Goal: Transaction & Acquisition: Purchase product/service

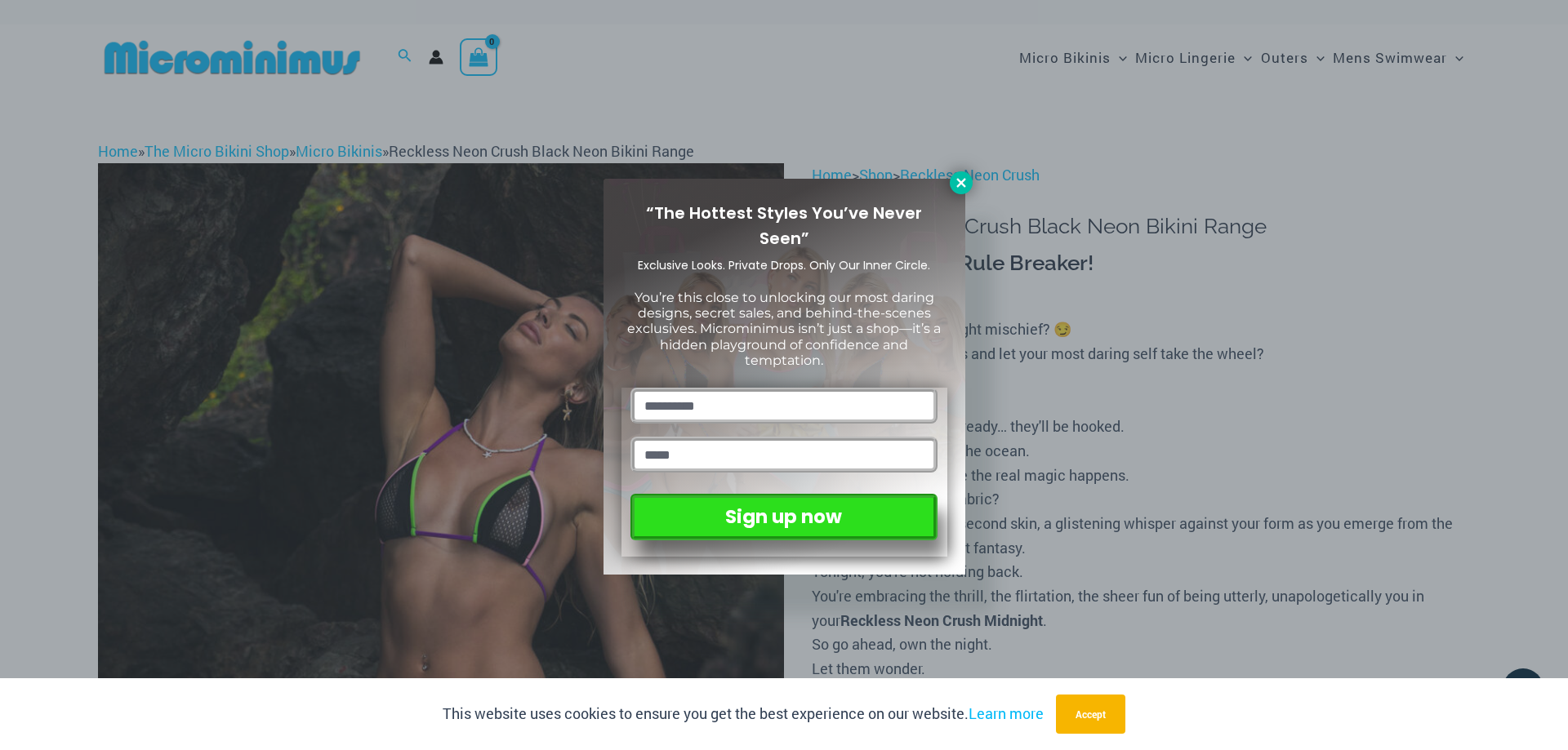
click at [952, 187] on button at bounding box center [961, 183] width 23 height 23
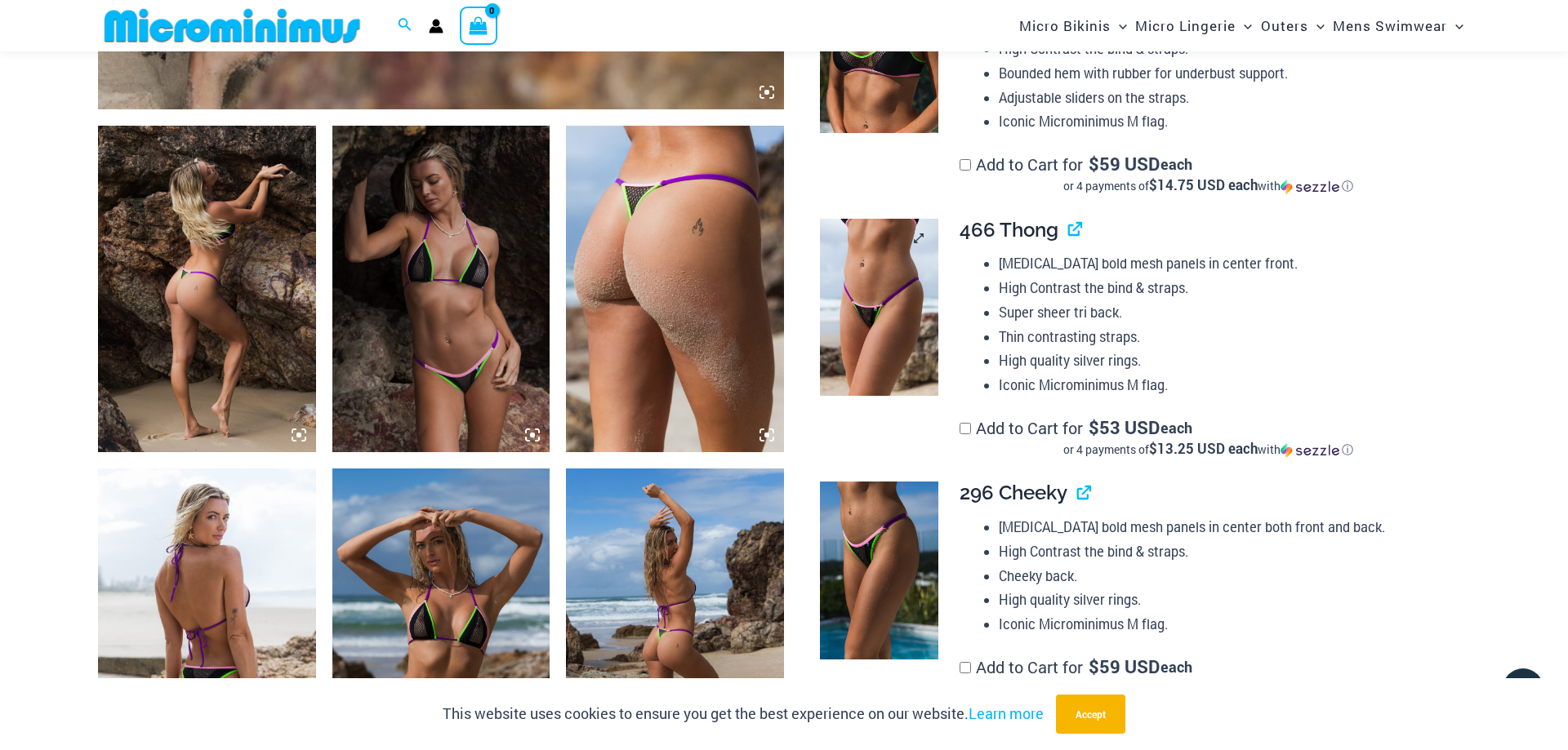
scroll to position [734, 0]
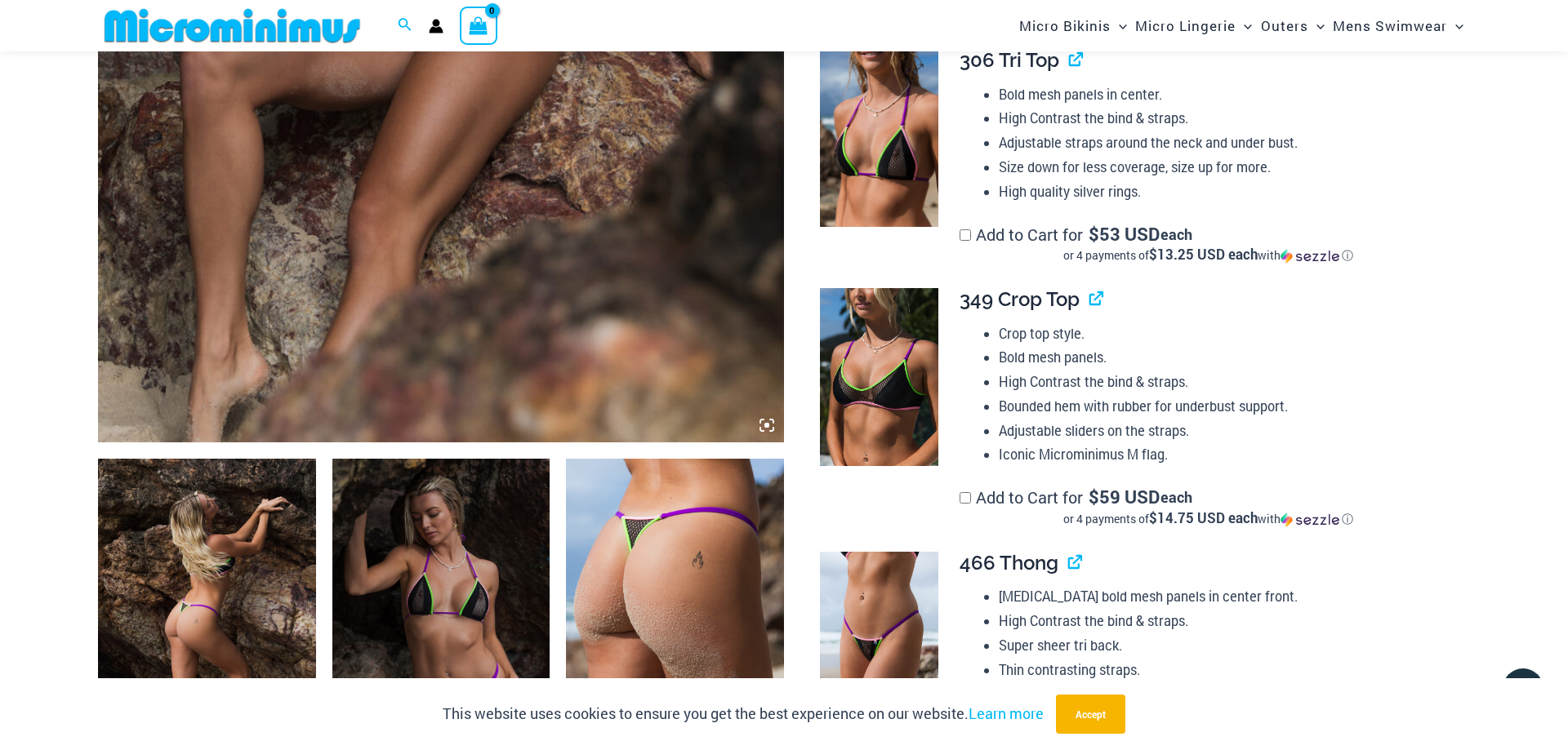
click at [910, 130] on img at bounding box center [878, 138] width 118 height 178
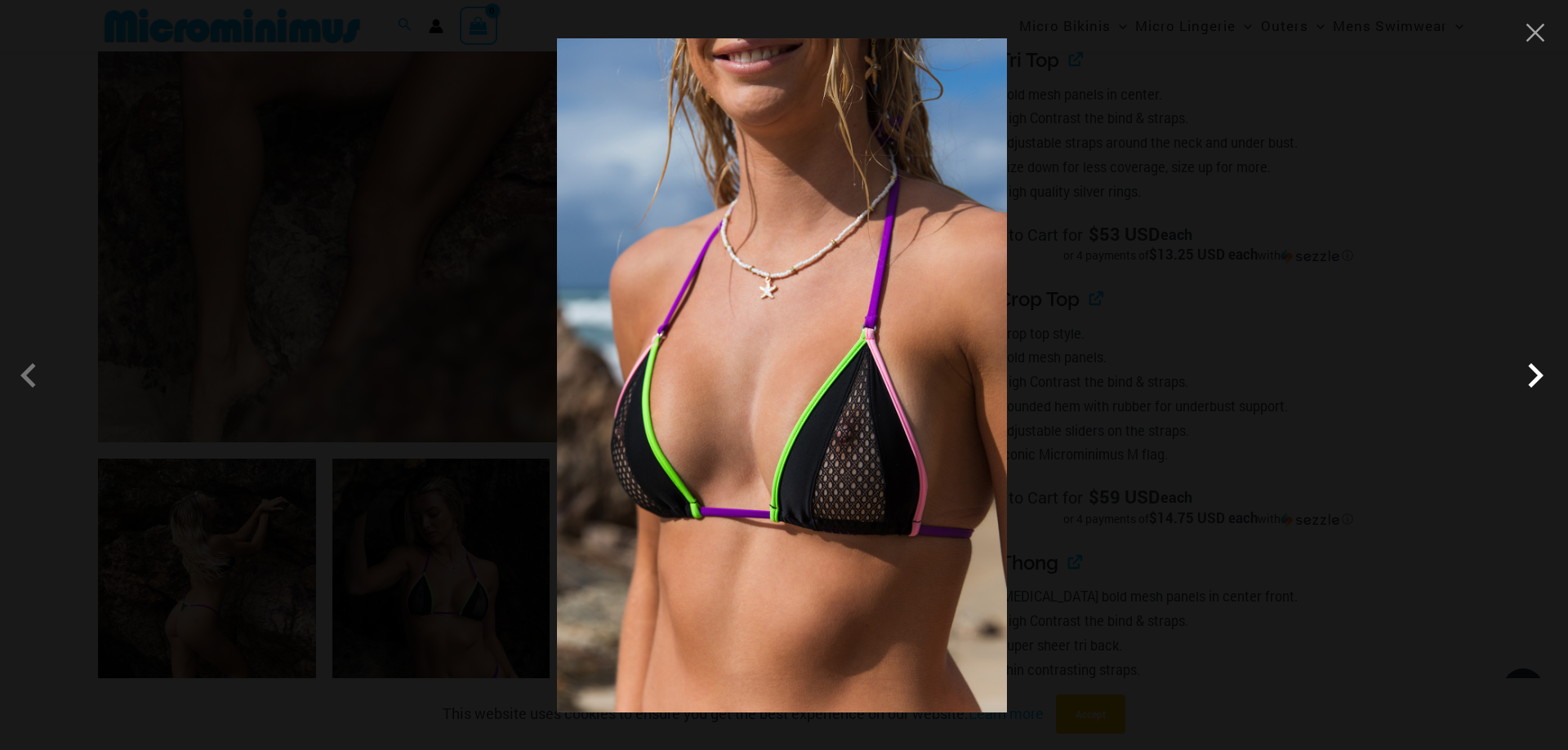
click at [1539, 382] on span at bounding box center [1534, 375] width 49 height 49
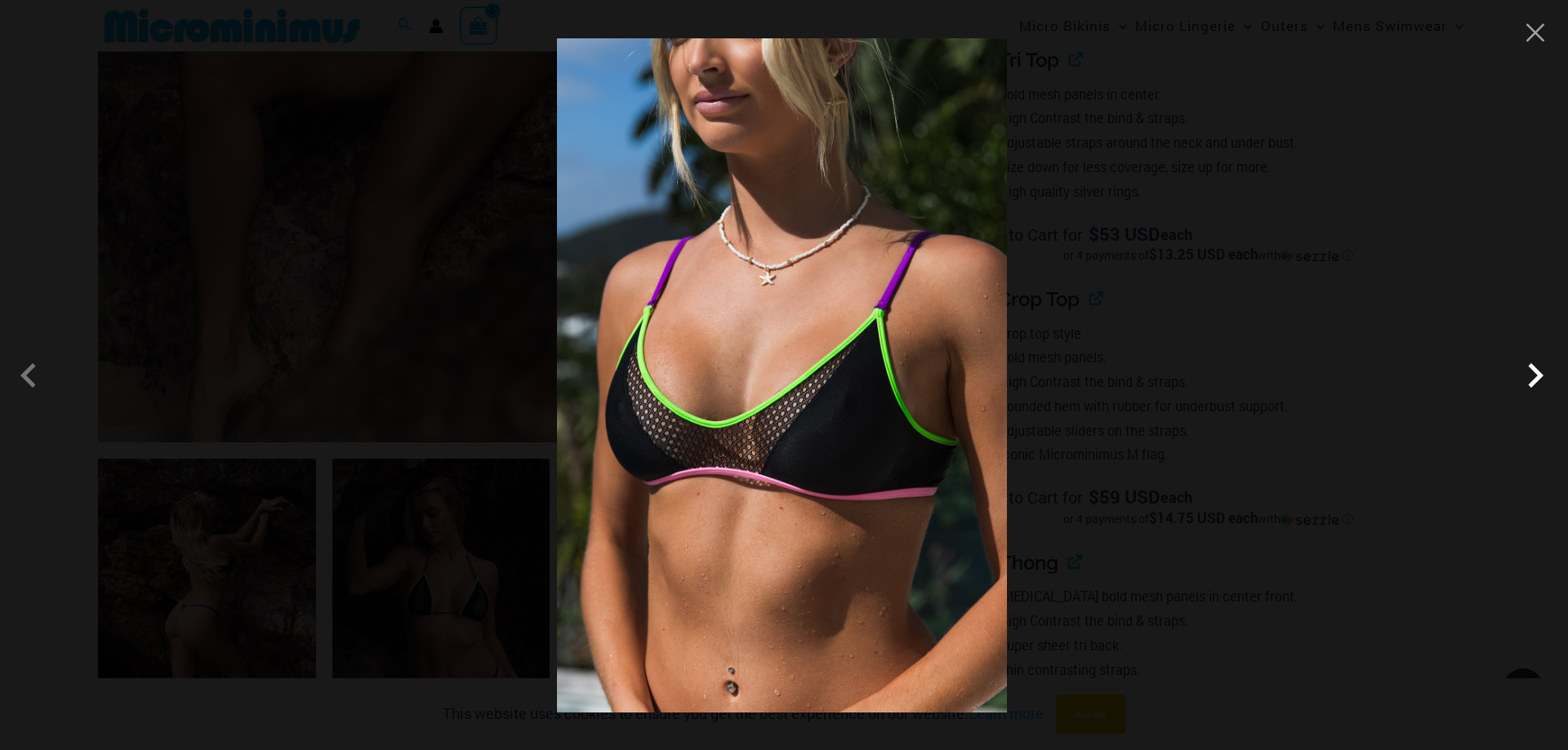
click at [1539, 382] on span at bounding box center [1534, 375] width 49 height 49
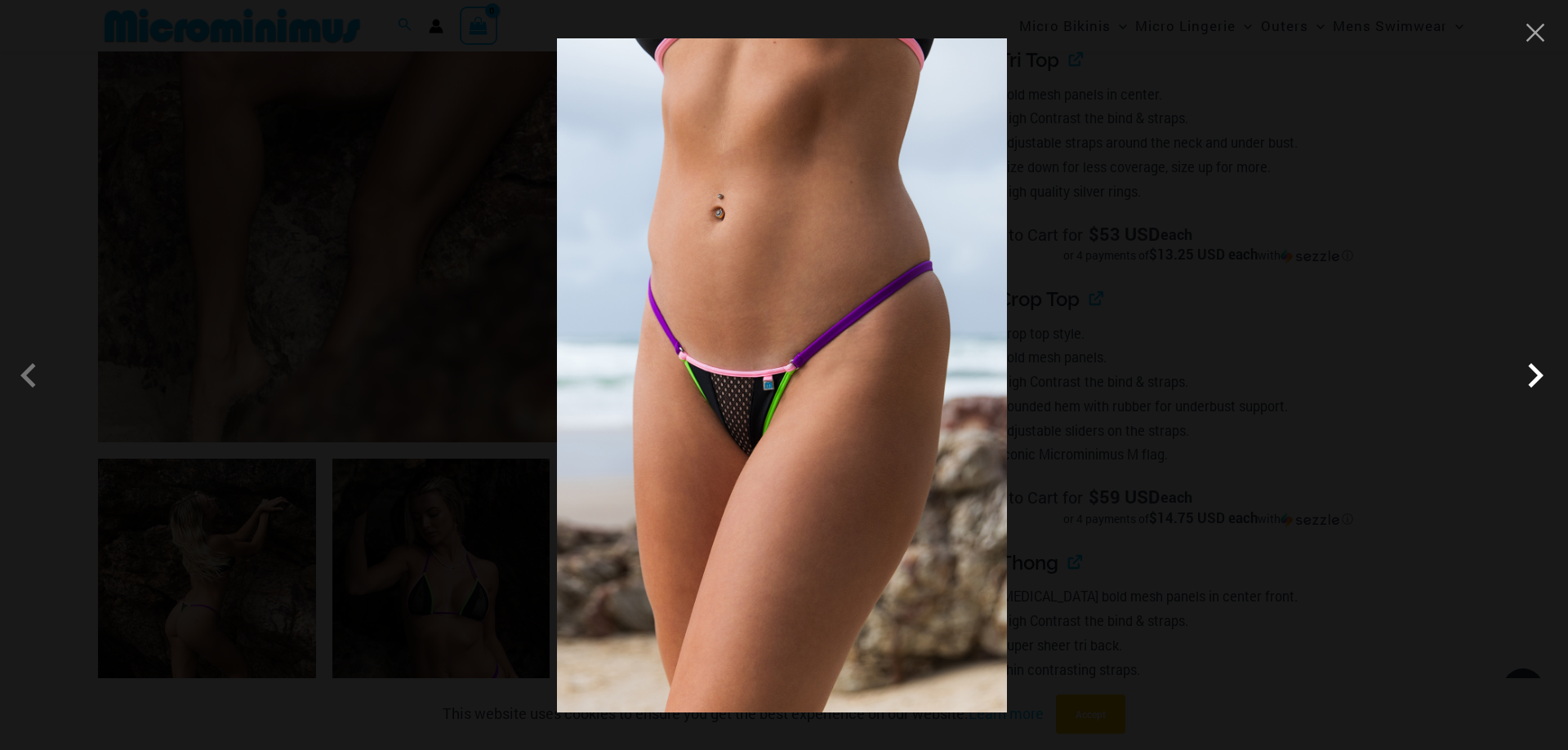
click at [1539, 382] on span at bounding box center [1534, 375] width 49 height 49
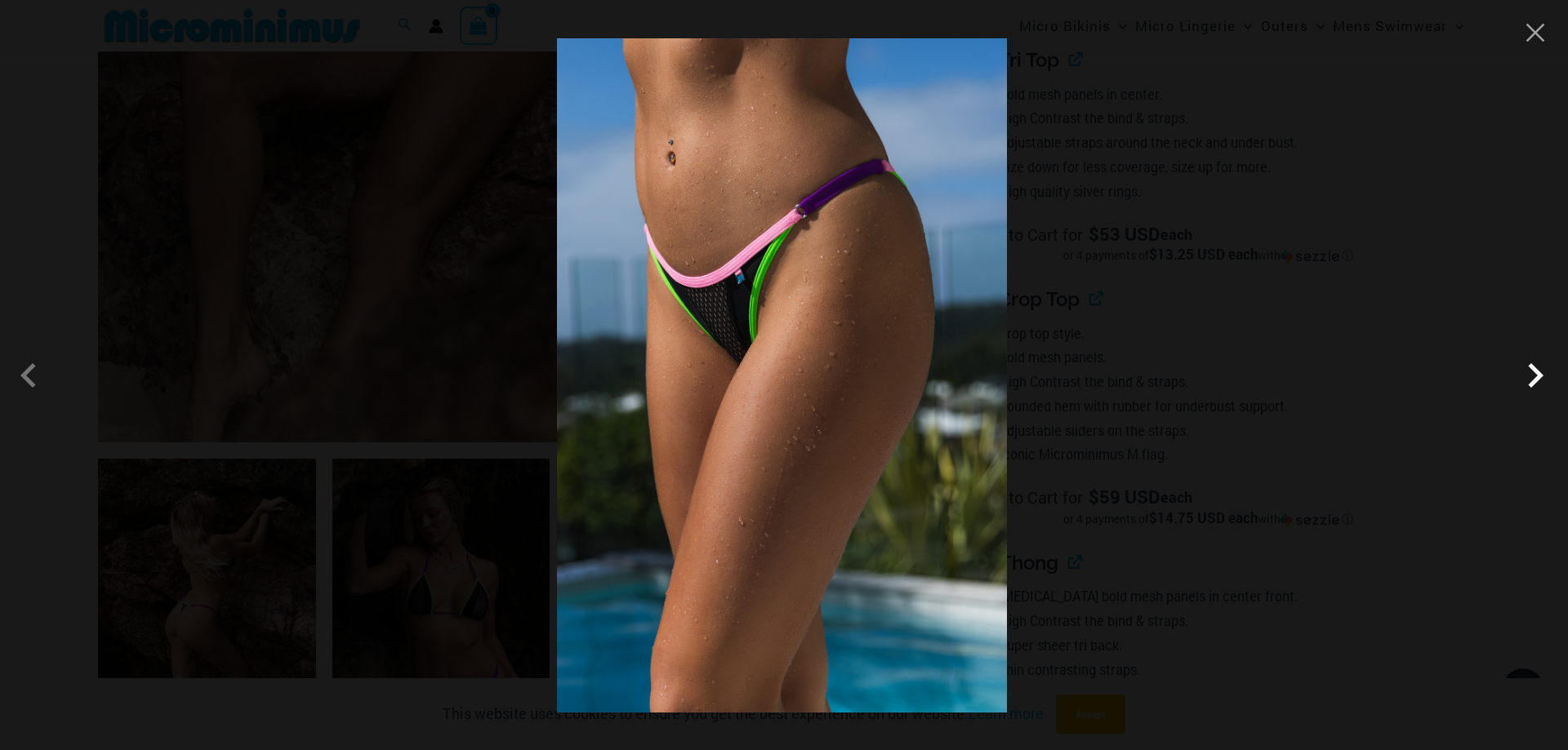
click at [1539, 382] on span at bounding box center [1534, 375] width 49 height 49
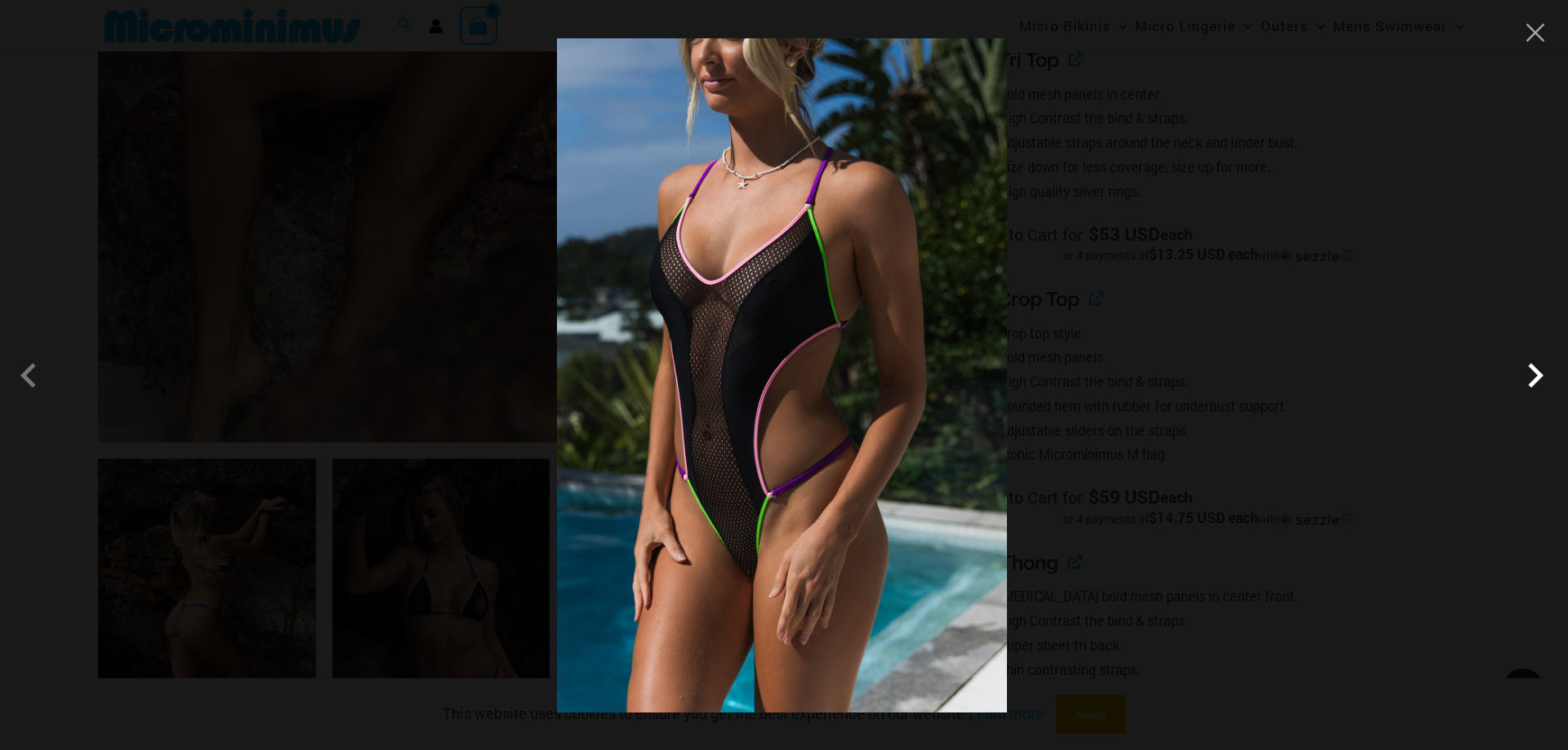
click at [1539, 382] on span at bounding box center [1534, 375] width 49 height 49
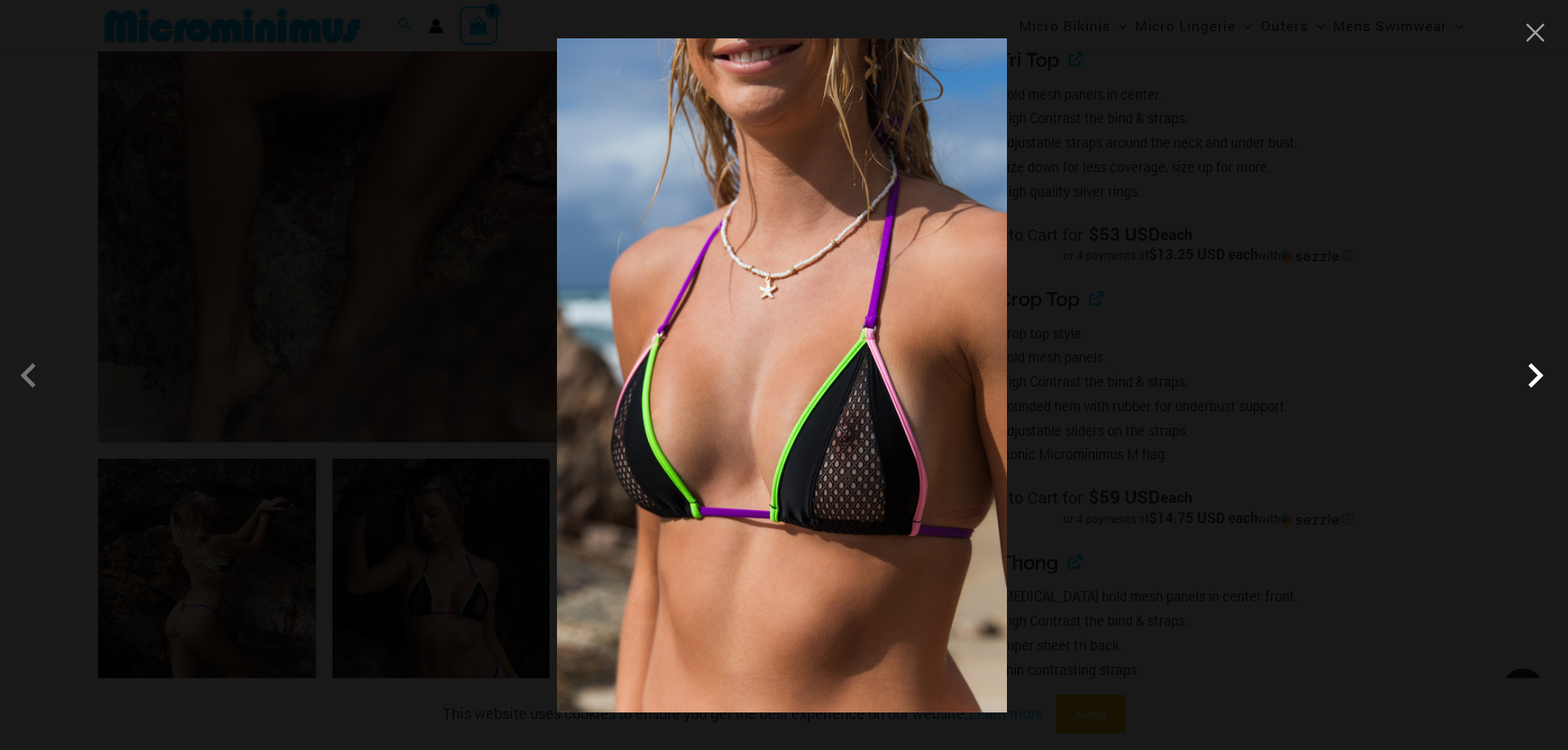
click at [1539, 382] on span at bounding box center [1534, 375] width 49 height 49
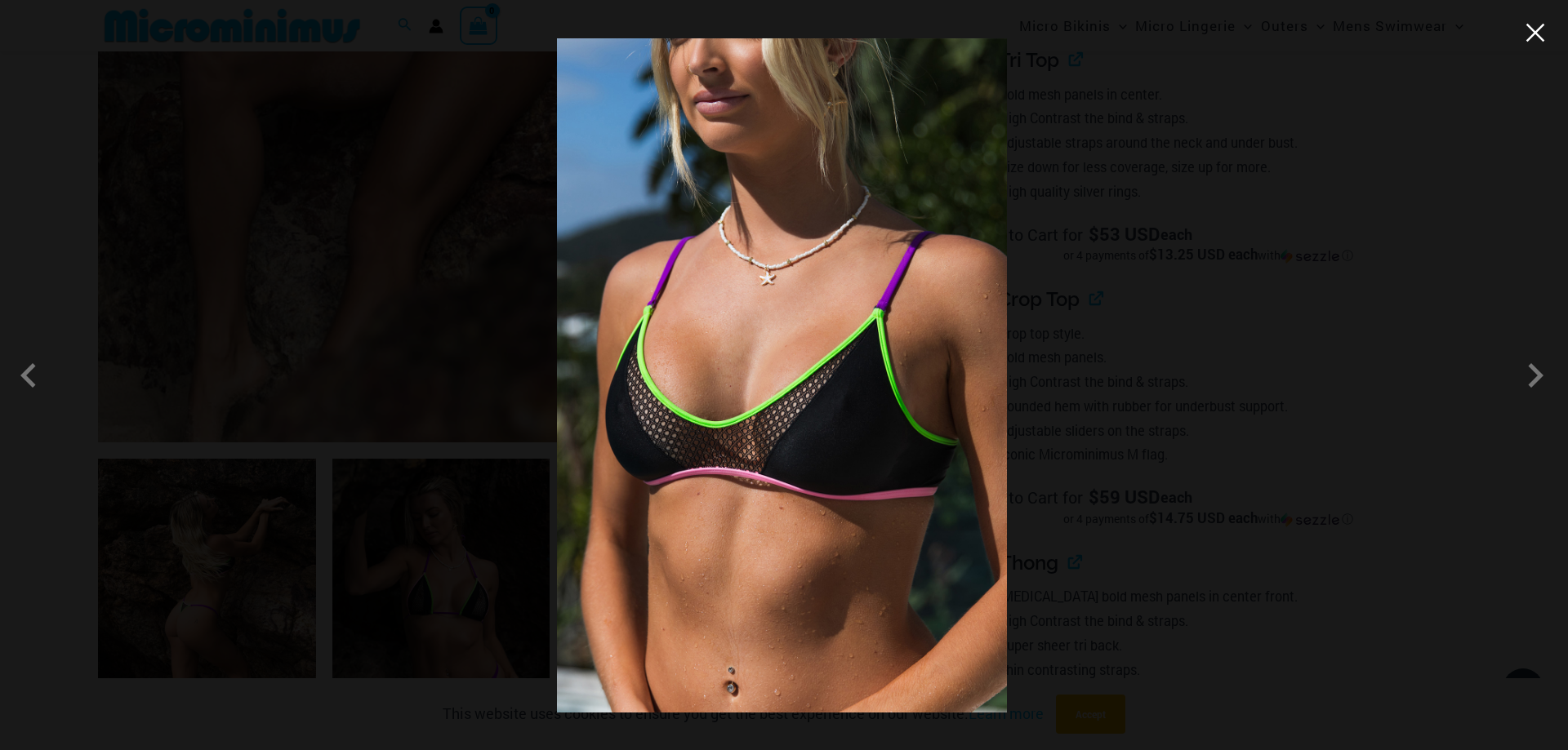
click at [1530, 38] on button "Close" at bounding box center [1535, 32] width 25 height 25
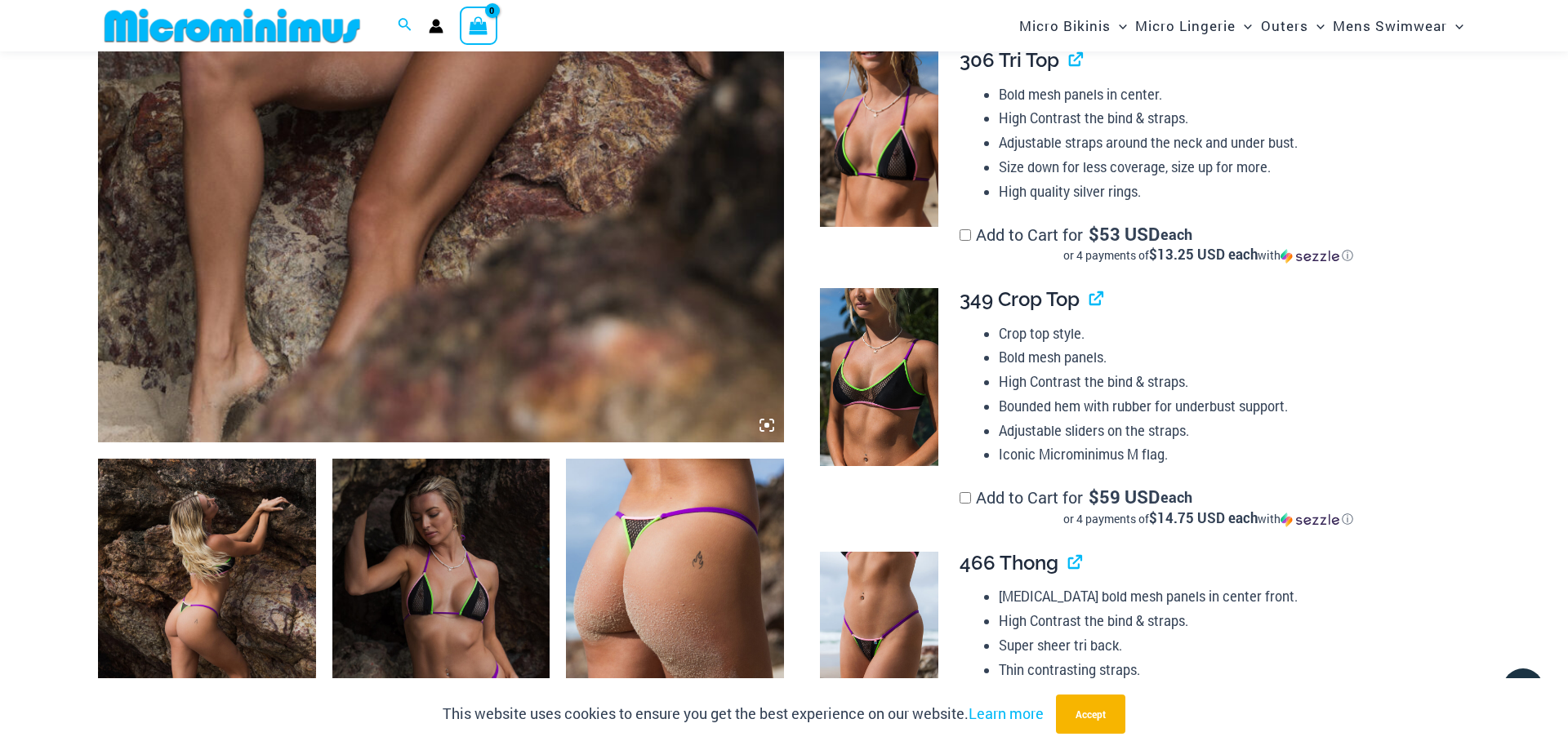
click at [241, 26] on img at bounding box center [232, 26] width 268 height 37
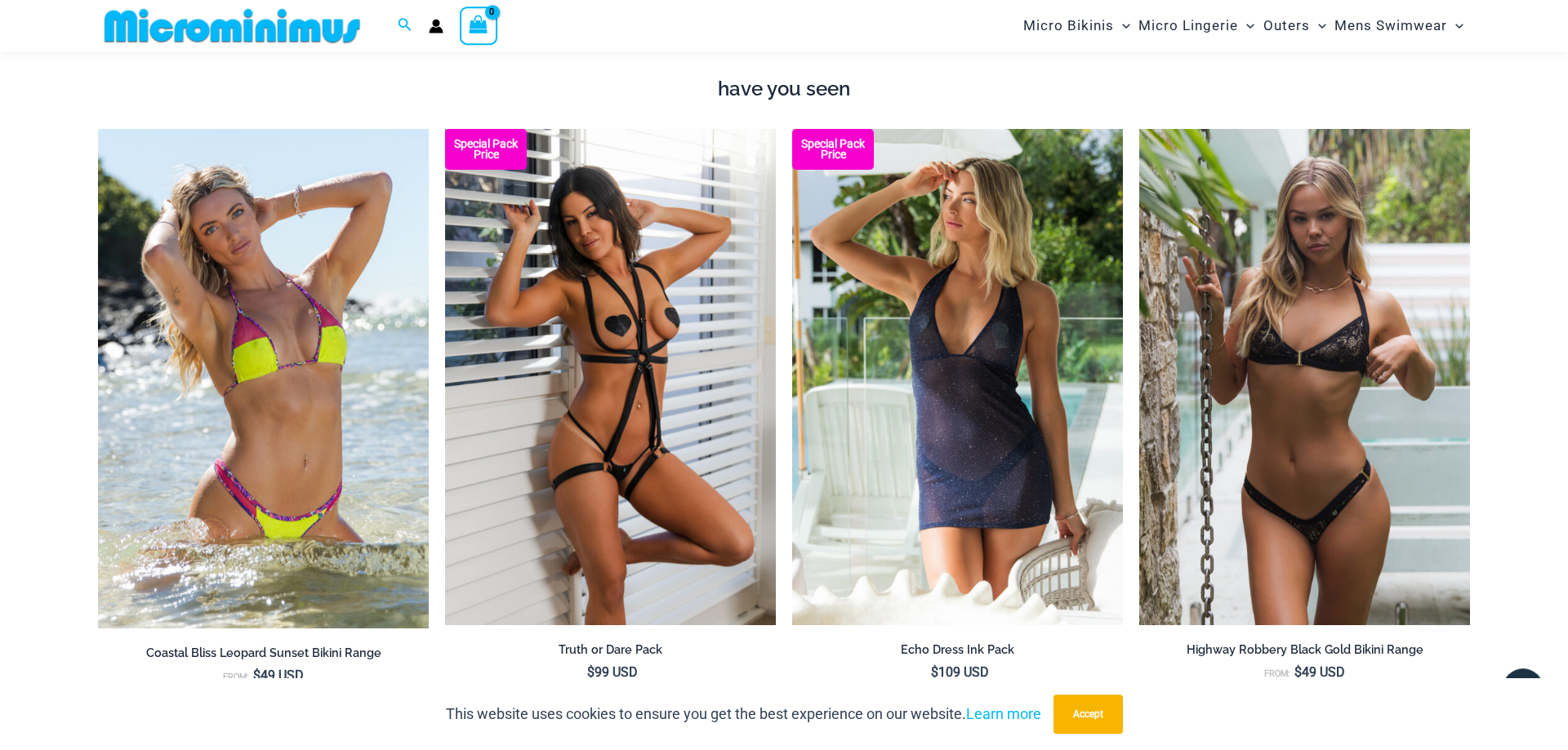
scroll to position [2149, 0]
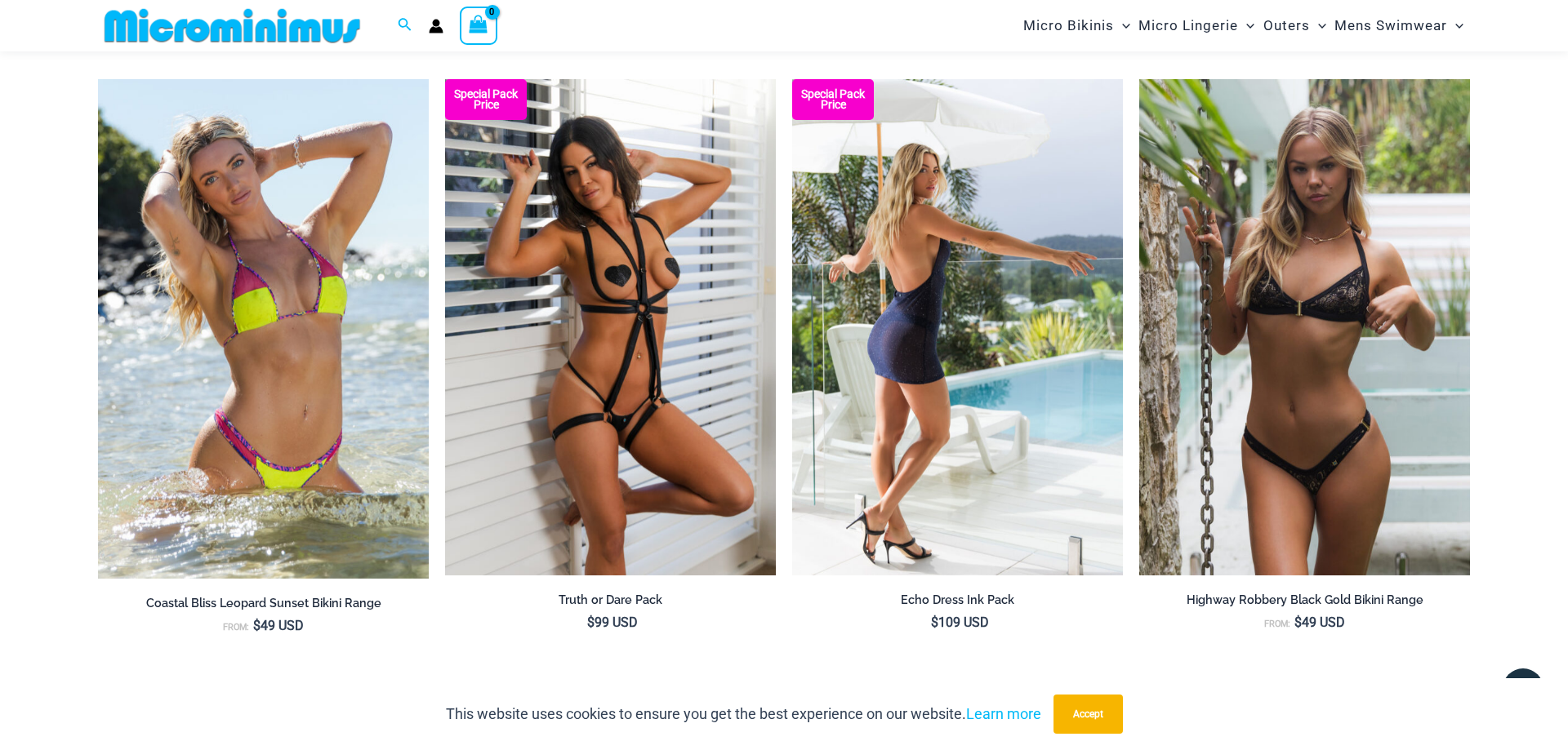
click at [901, 350] on img at bounding box center [957, 327] width 331 height 496
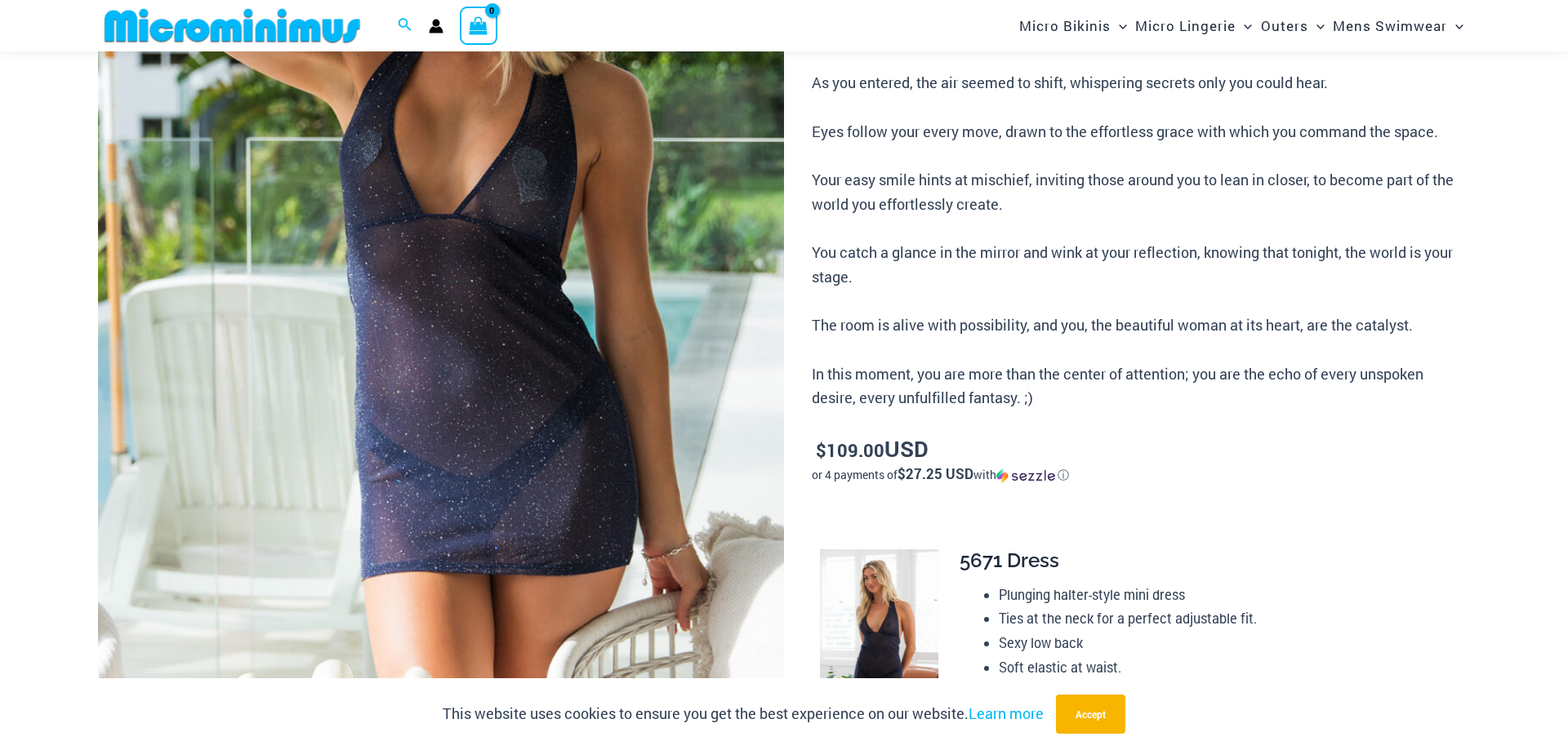
scroll to position [818, 0]
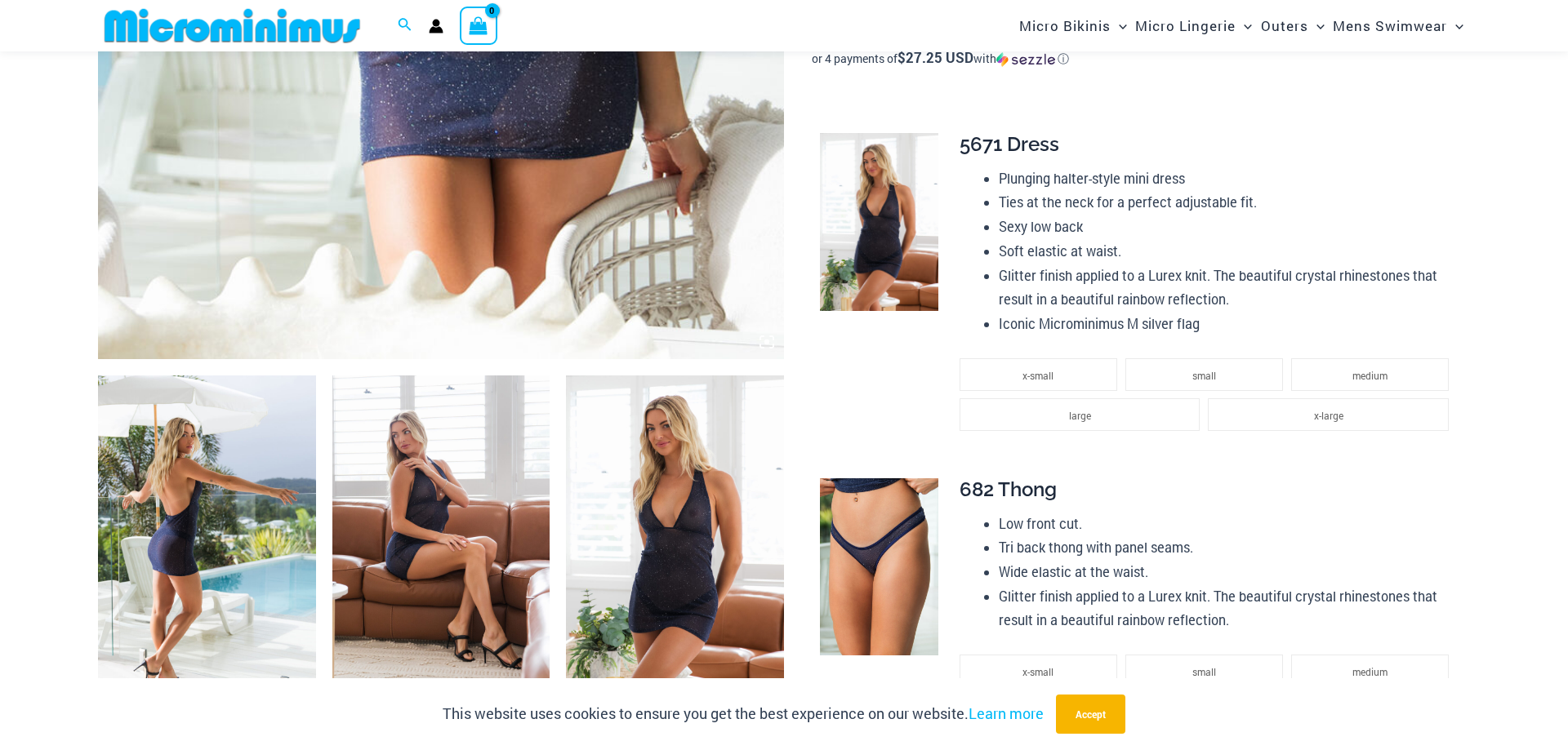
click at [749, 513] on img at bounding box center [674, 539] width 218 height 327
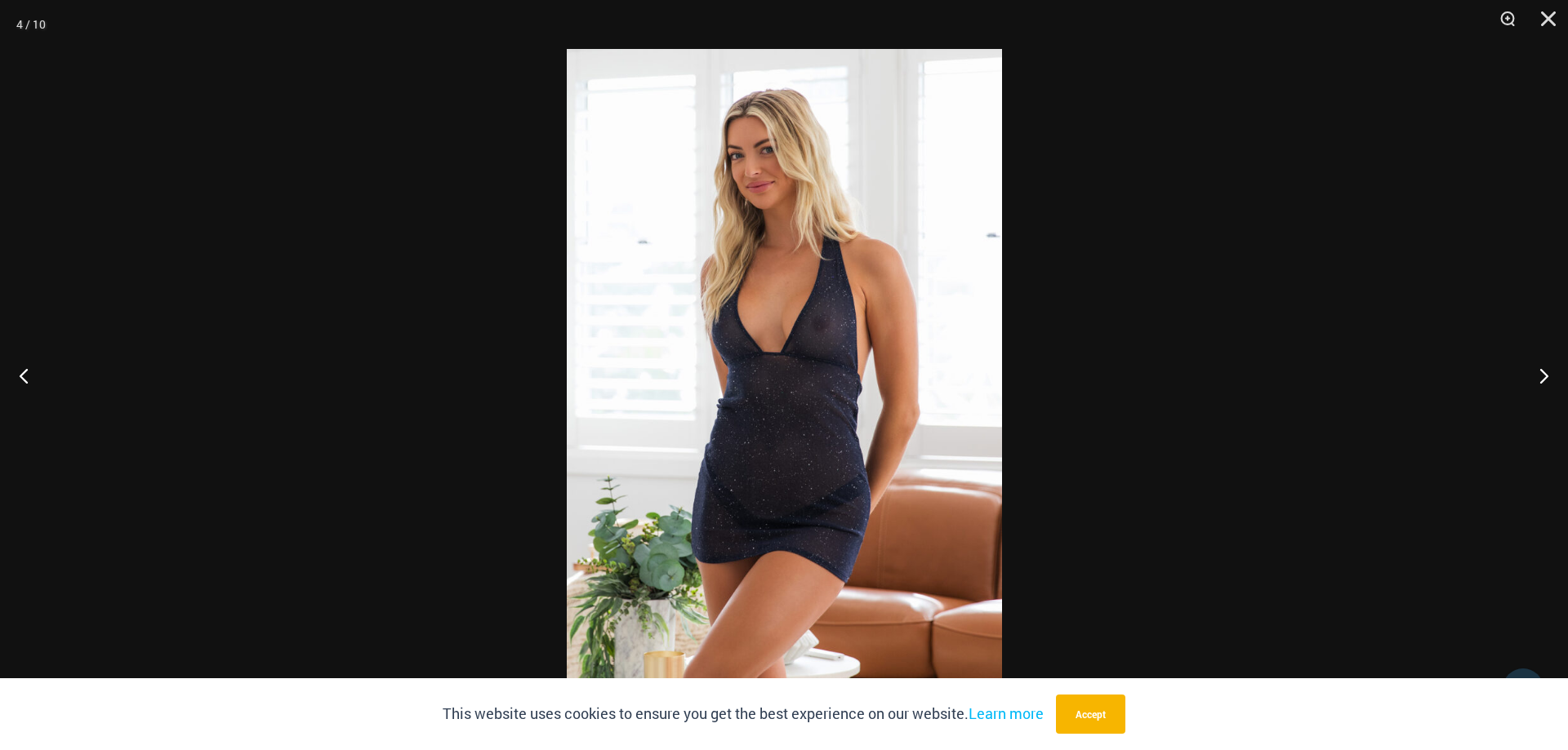
click at [936, 382] on img at bounding box center [784, 375] width 435 height 652
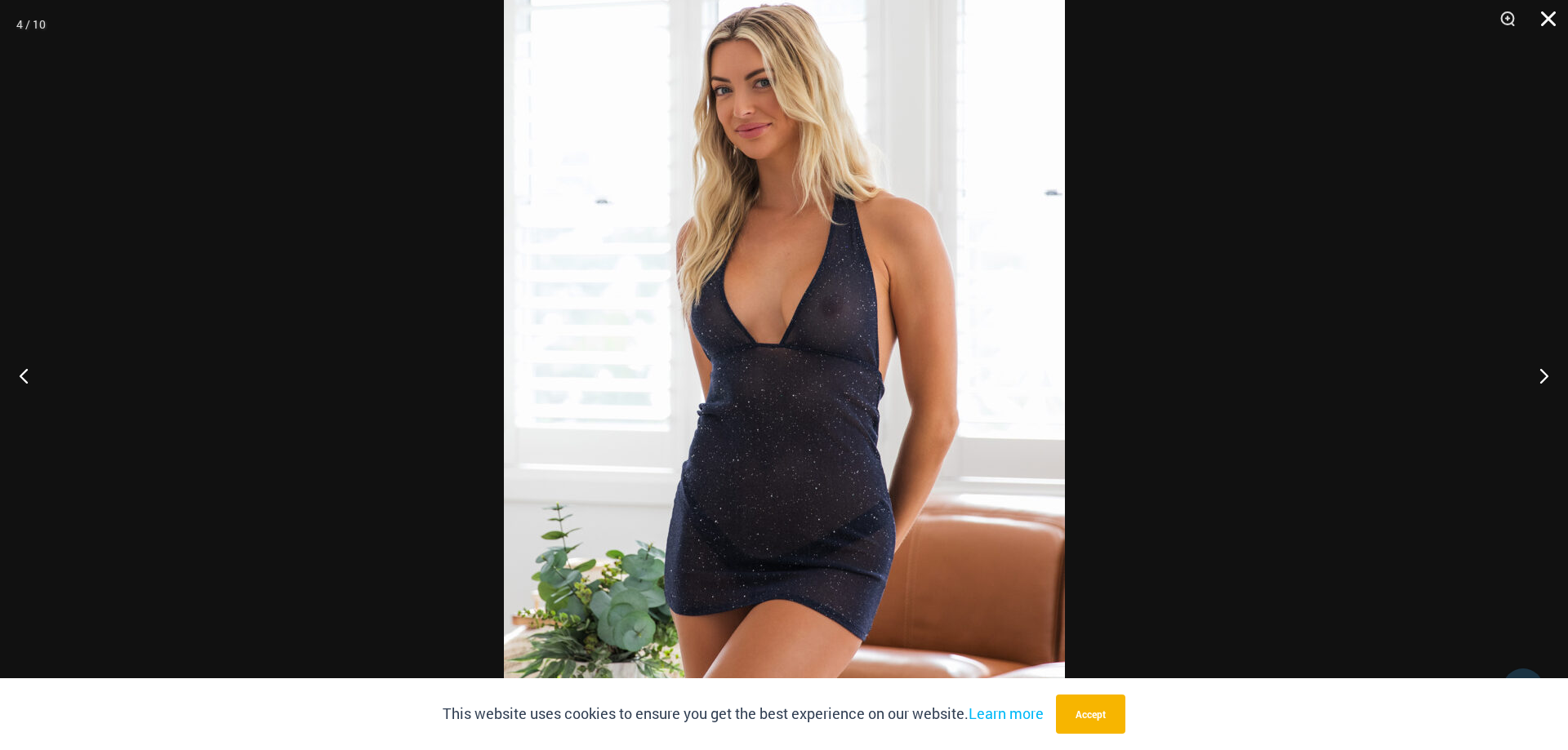
click at [1542, 11] on button "Close" at bounding box center [1542, 24] width 40 height 49
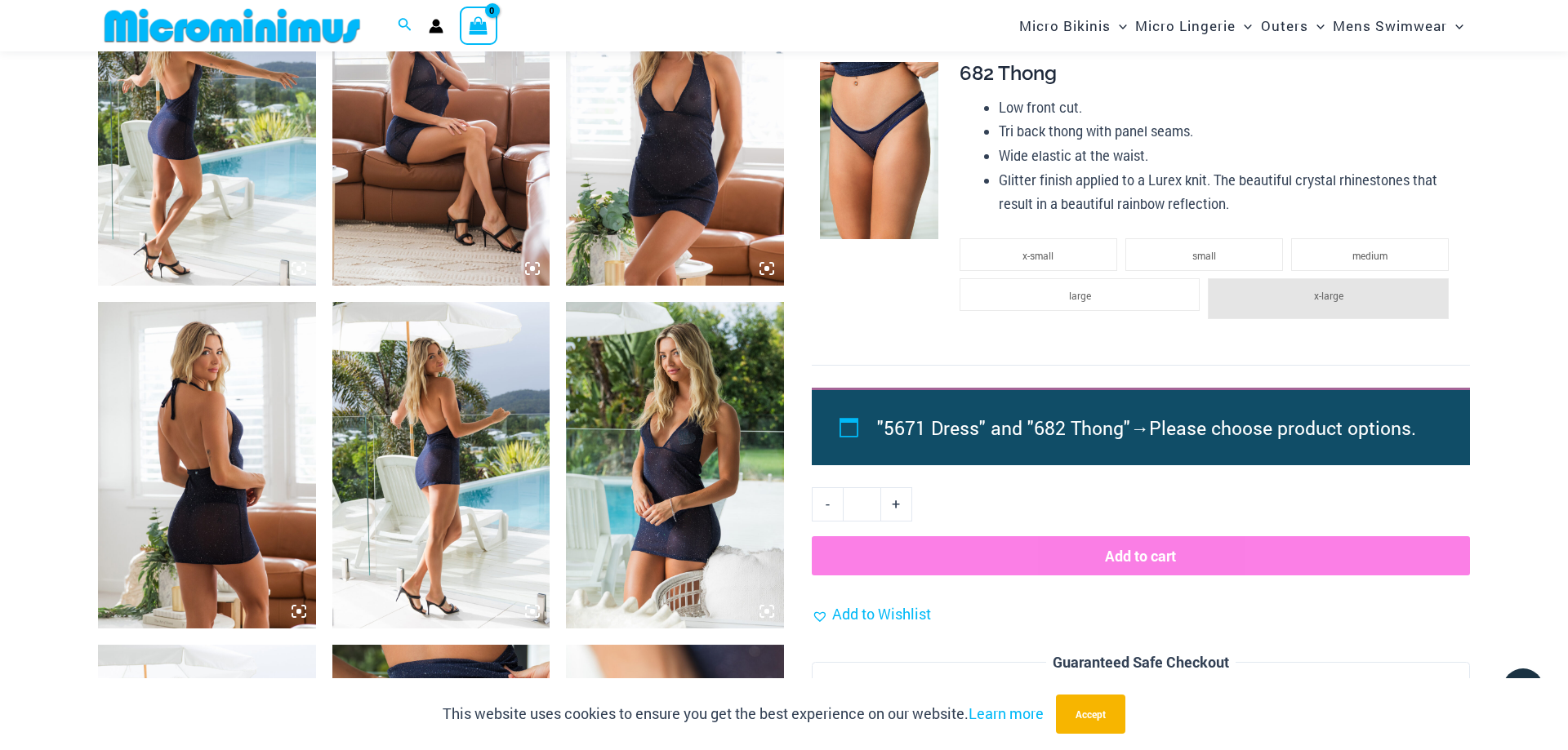
scroll to position [734, 0]
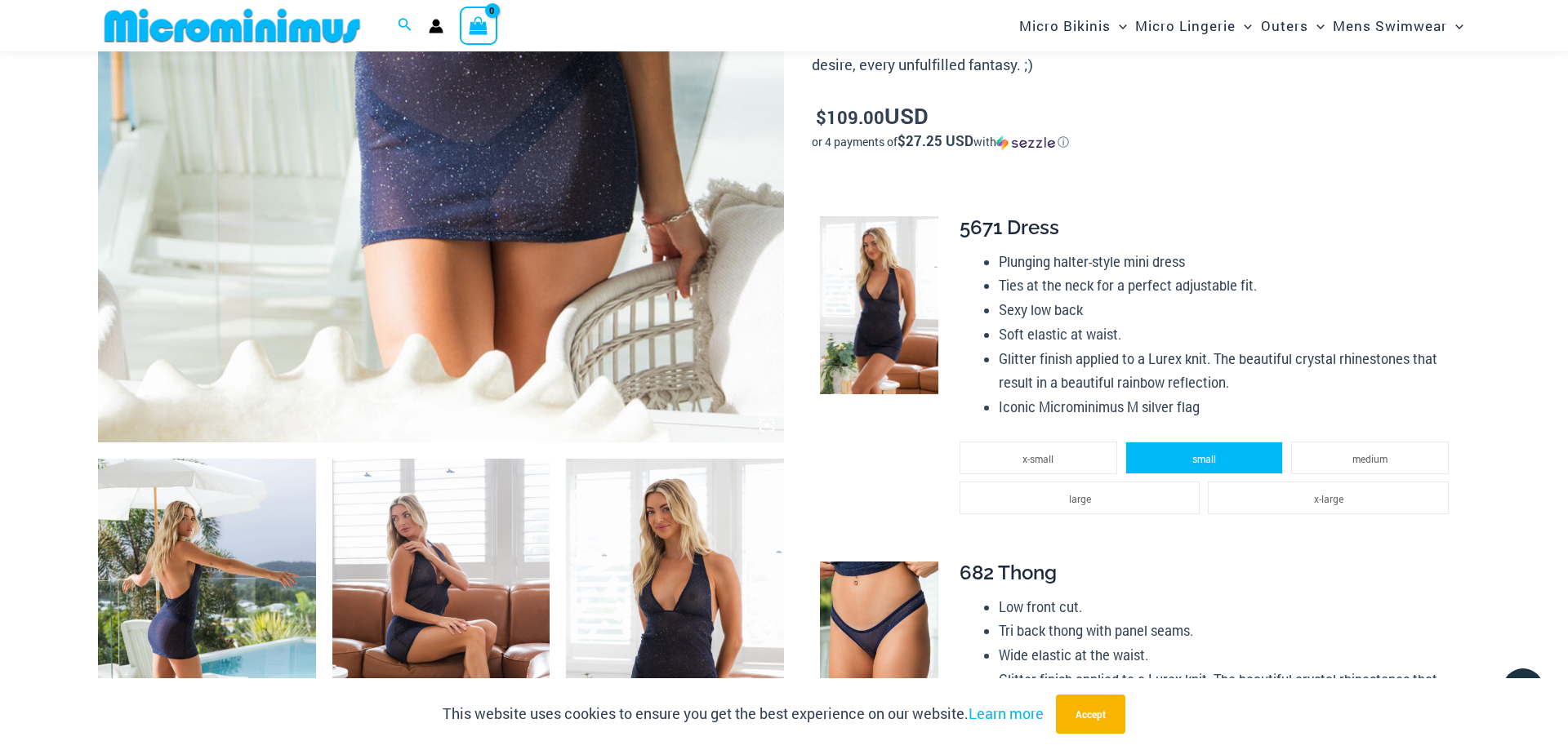
click at [1187, 452] on li "small" at bounding box center [1204, 458] width 158 height 33
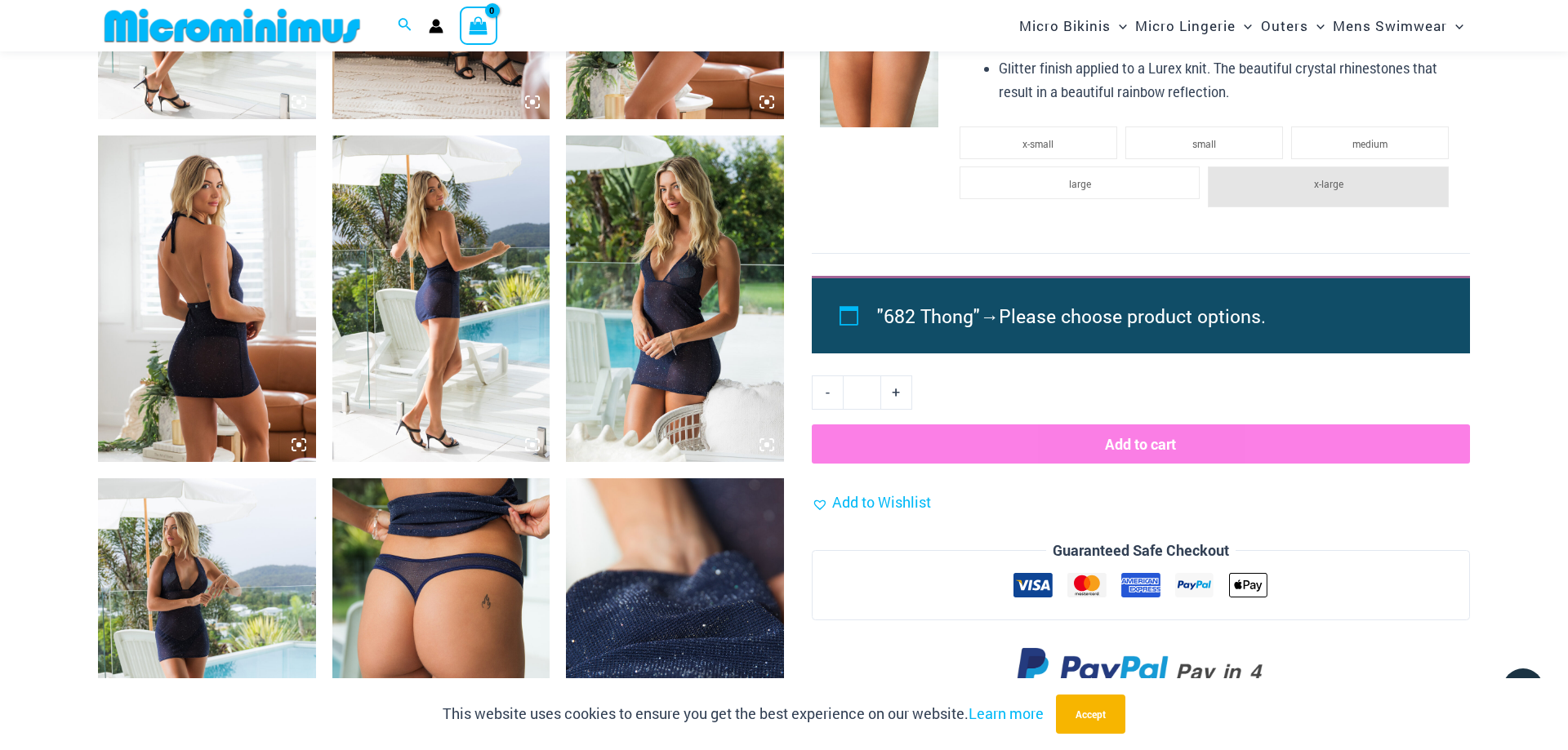
scroll to position [1483, 0]
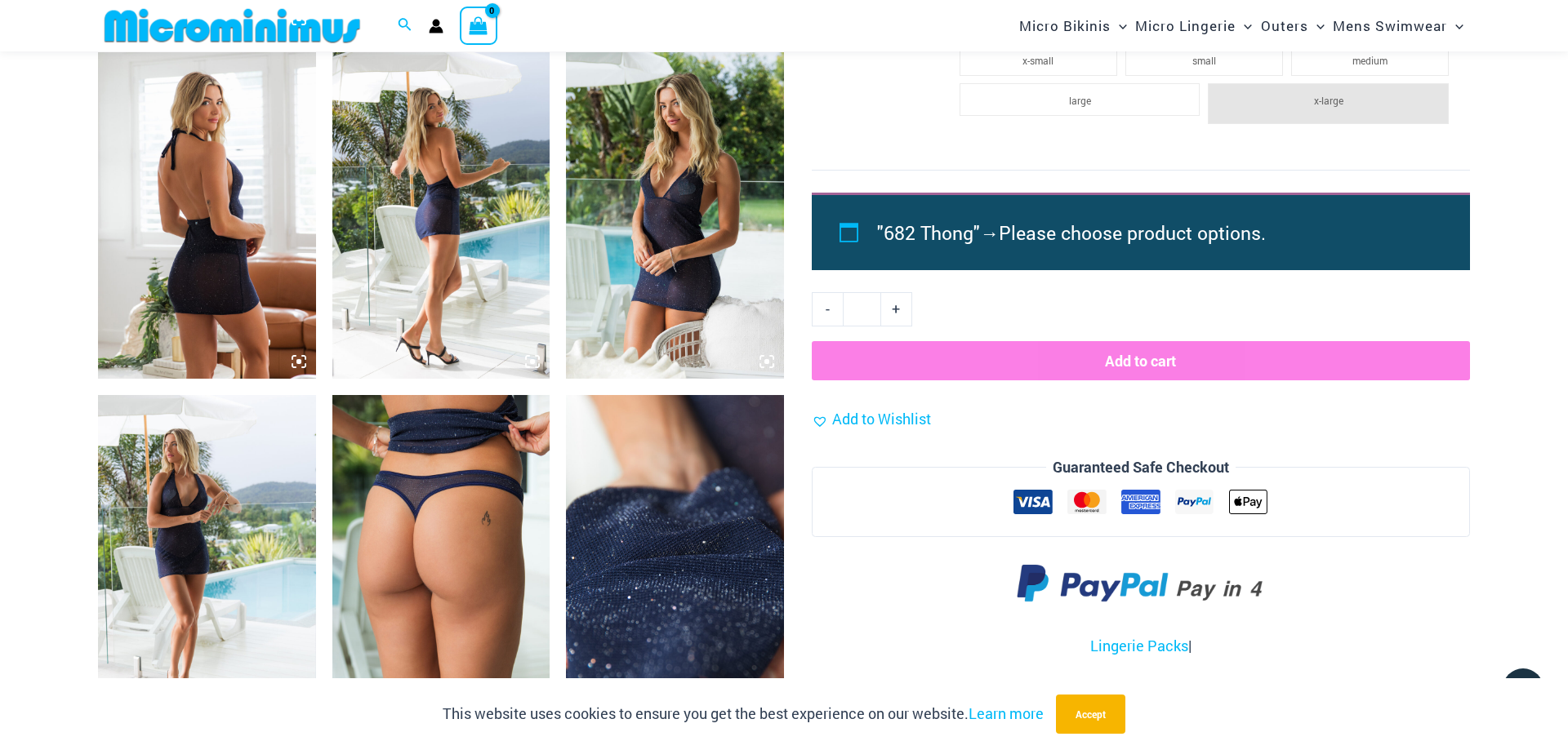
click at [1156, 360] on button "Add to cart" at bounding box center [1140, 361] width 658 height 39
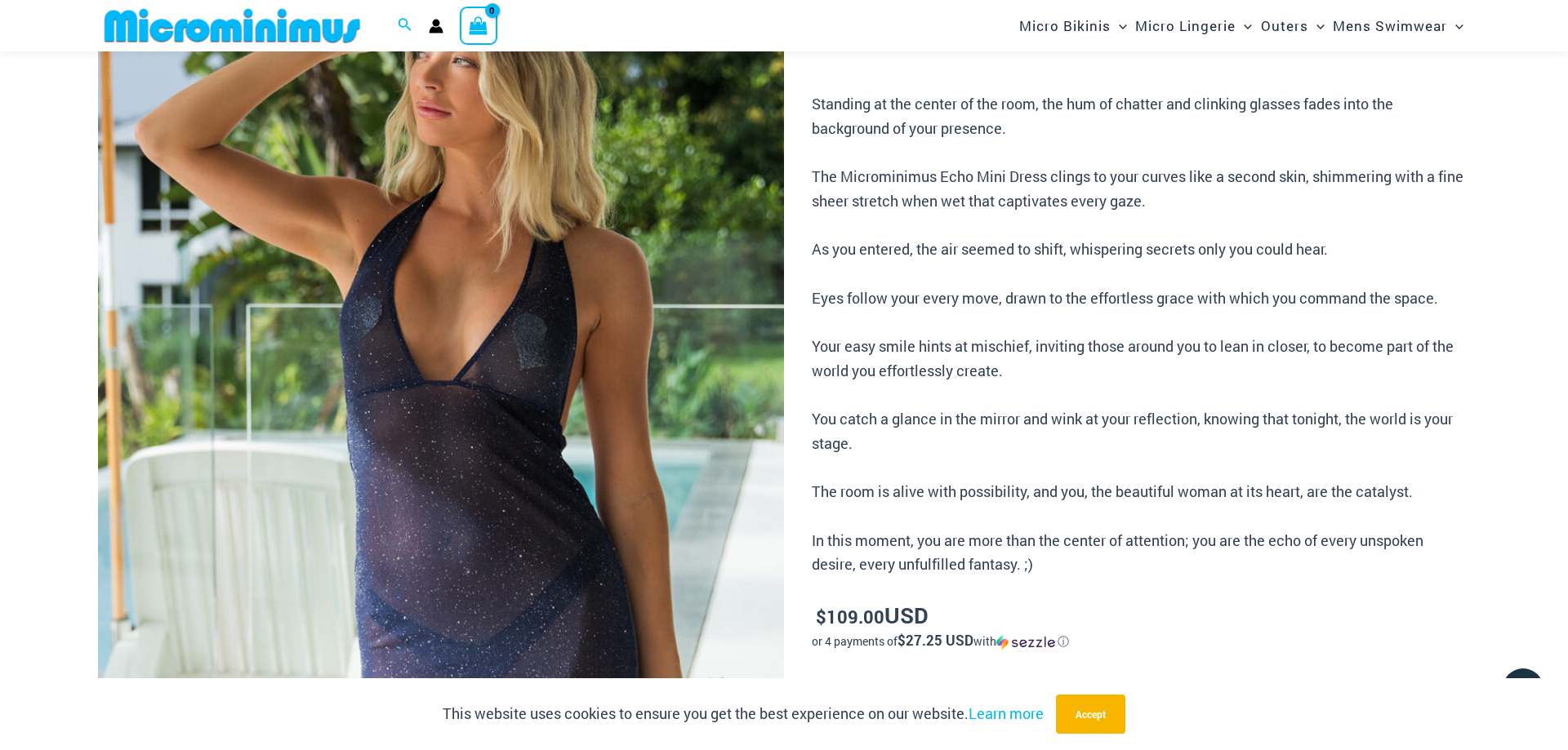
scroll to position [0, 0]
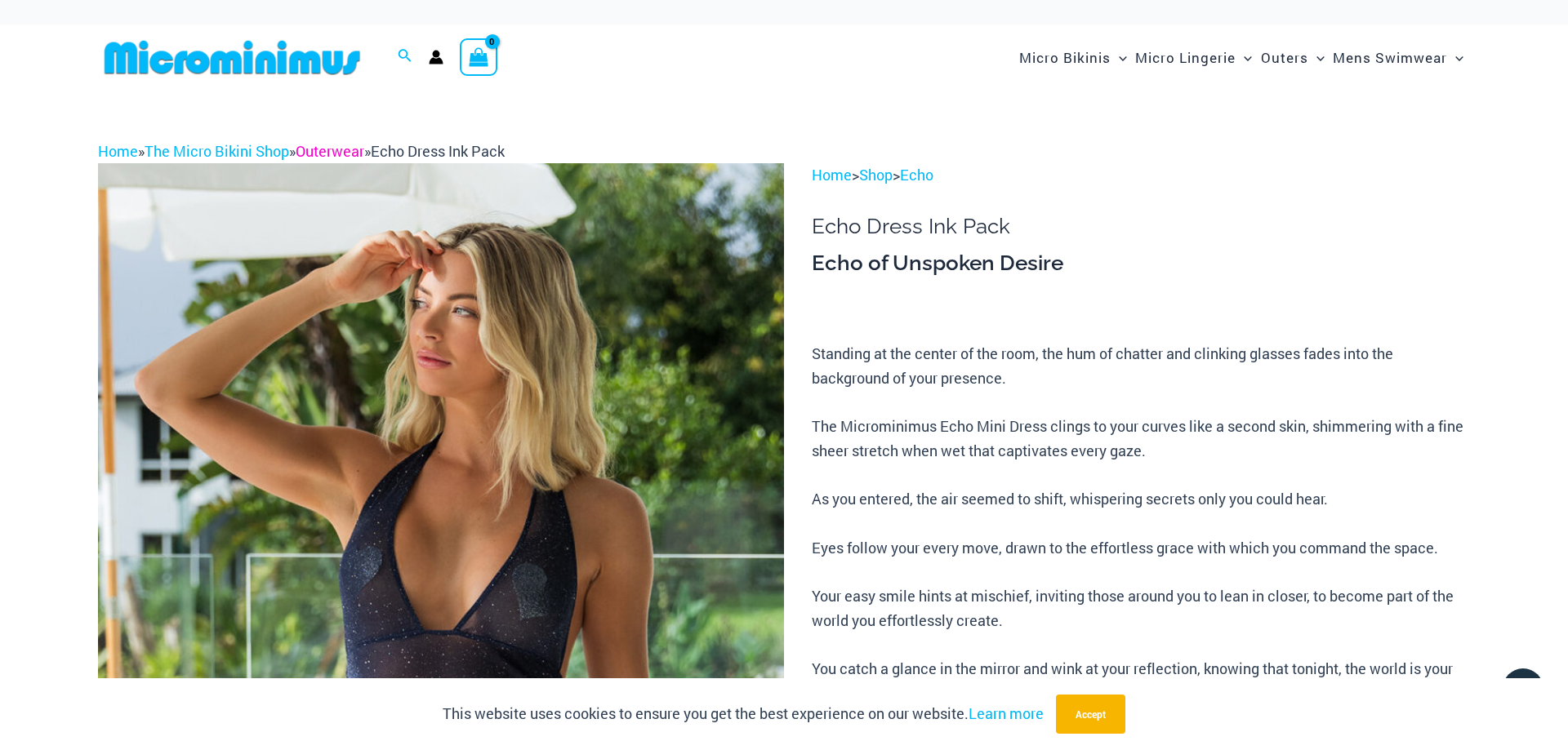
click at [332, 156] on link "Outerwear" at bounding box center [330, 151] width 69 height 19
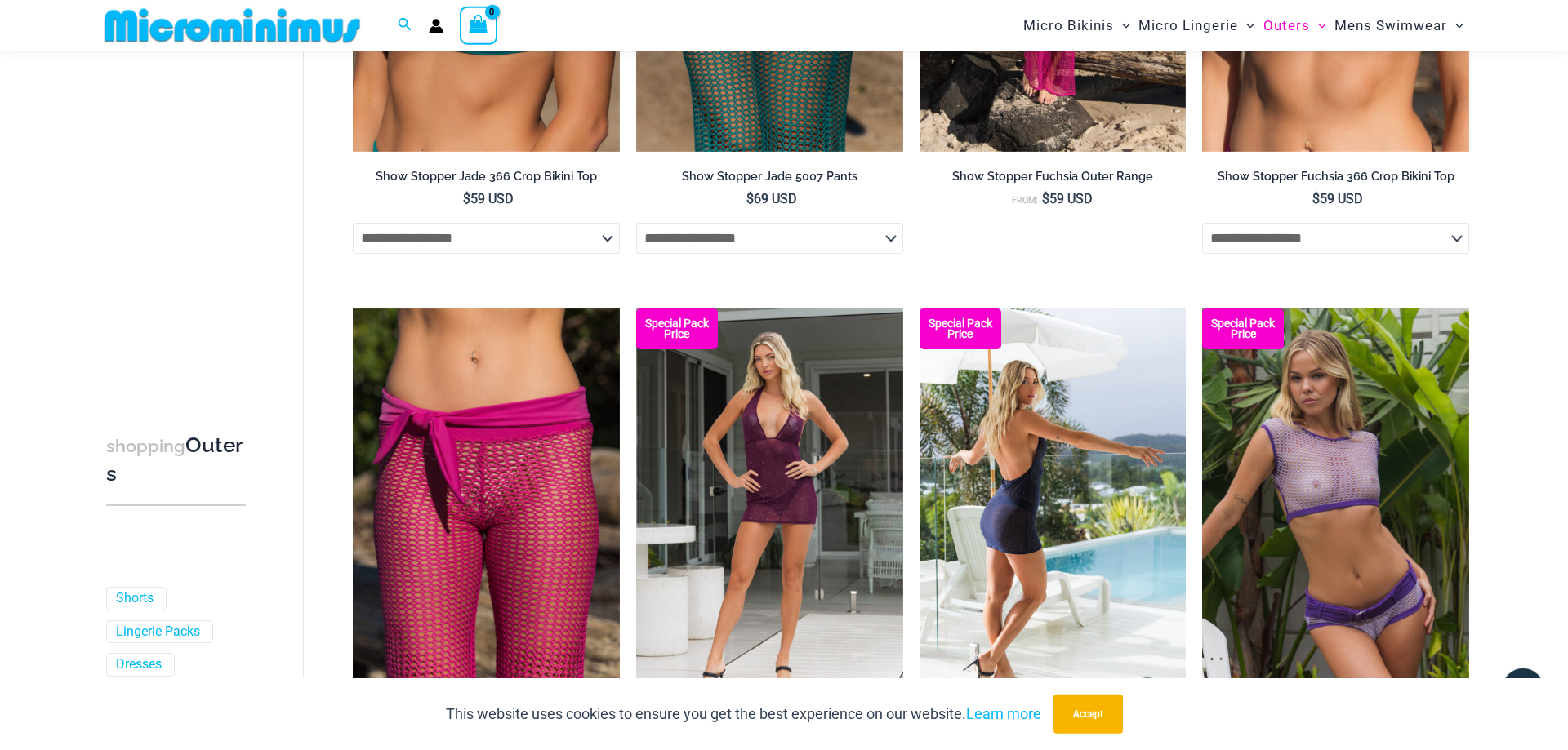
scroll to position [1080, 0]
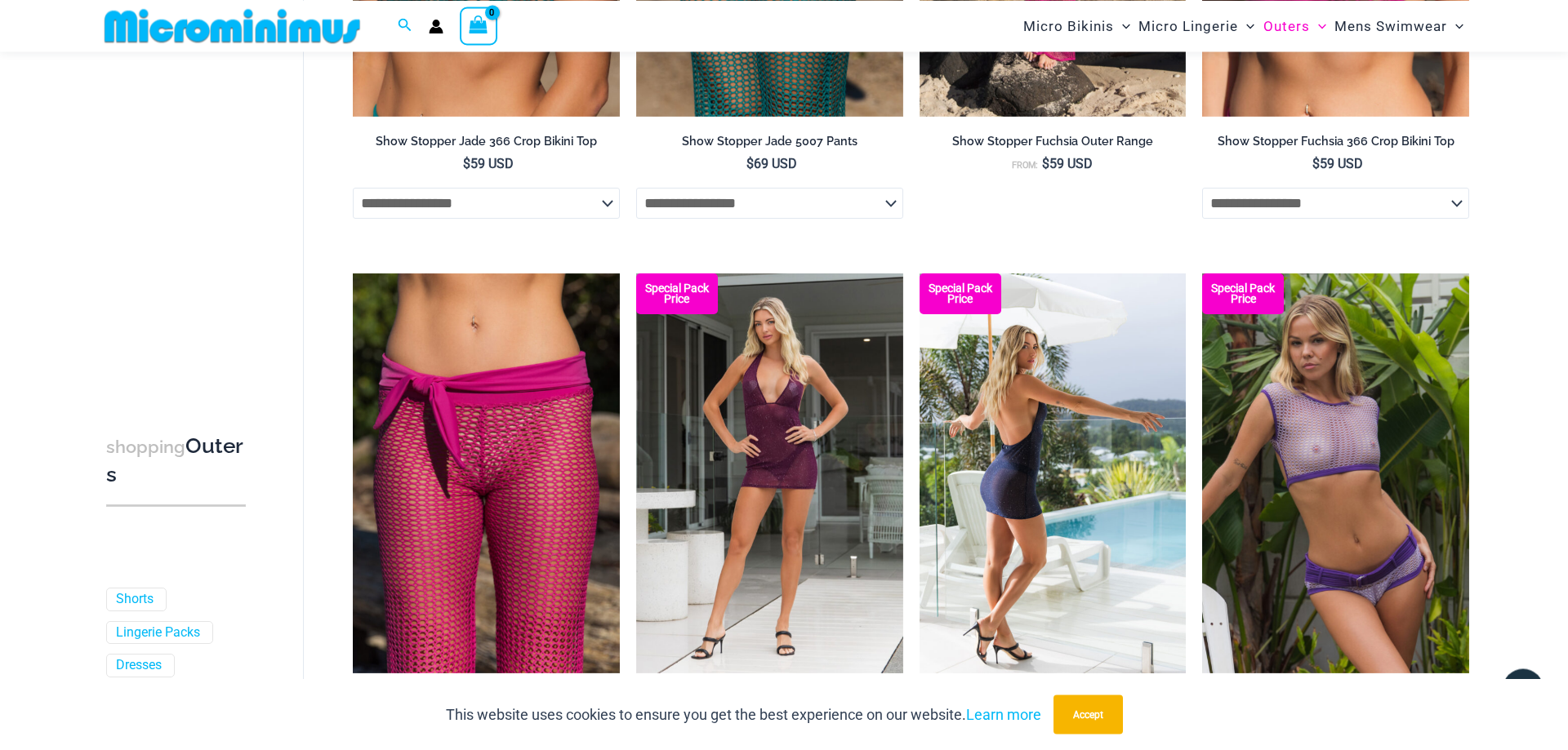
click at [1062, 416] on img at bounding box center [1053, 474] width 267 height 400
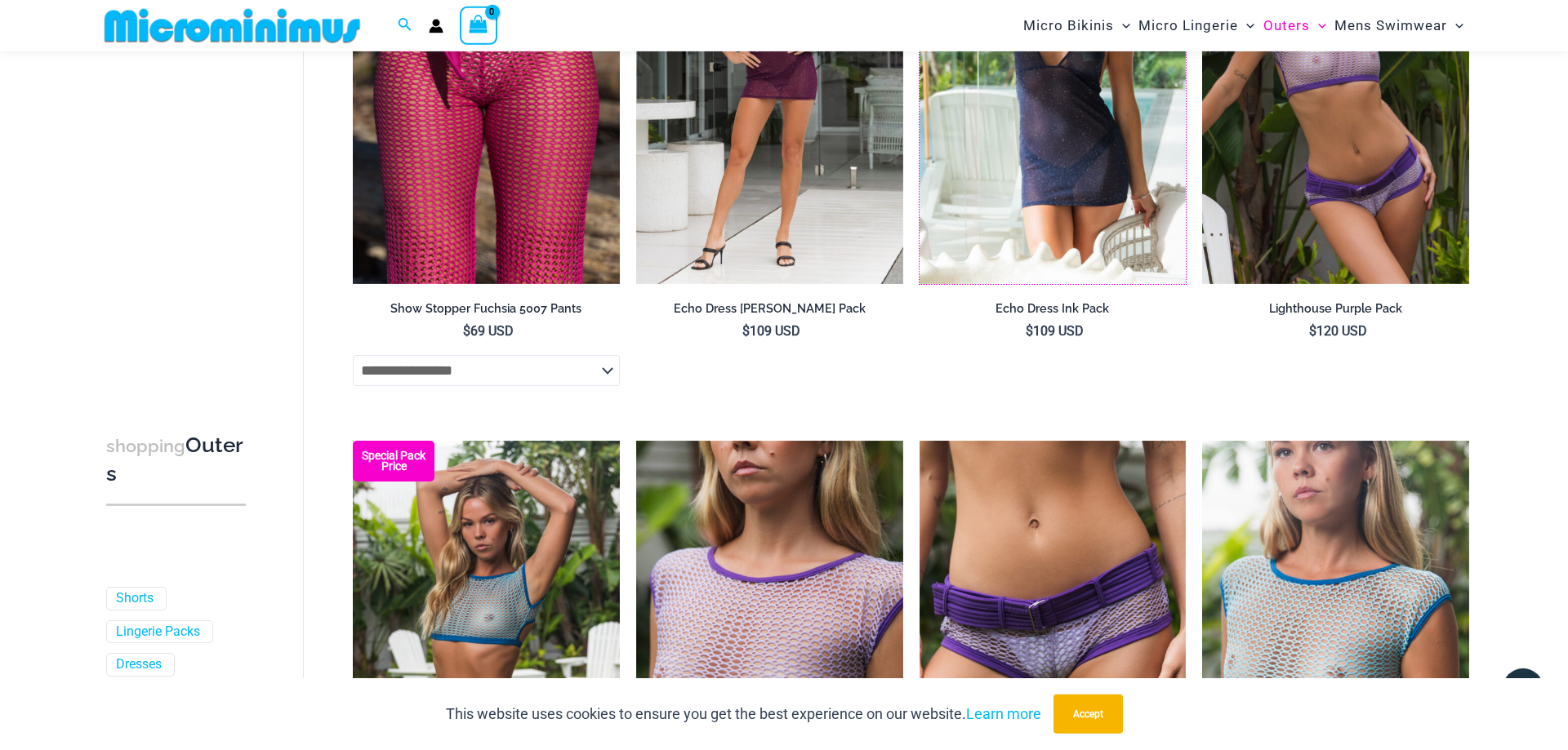
scroll to position [1245, 0]
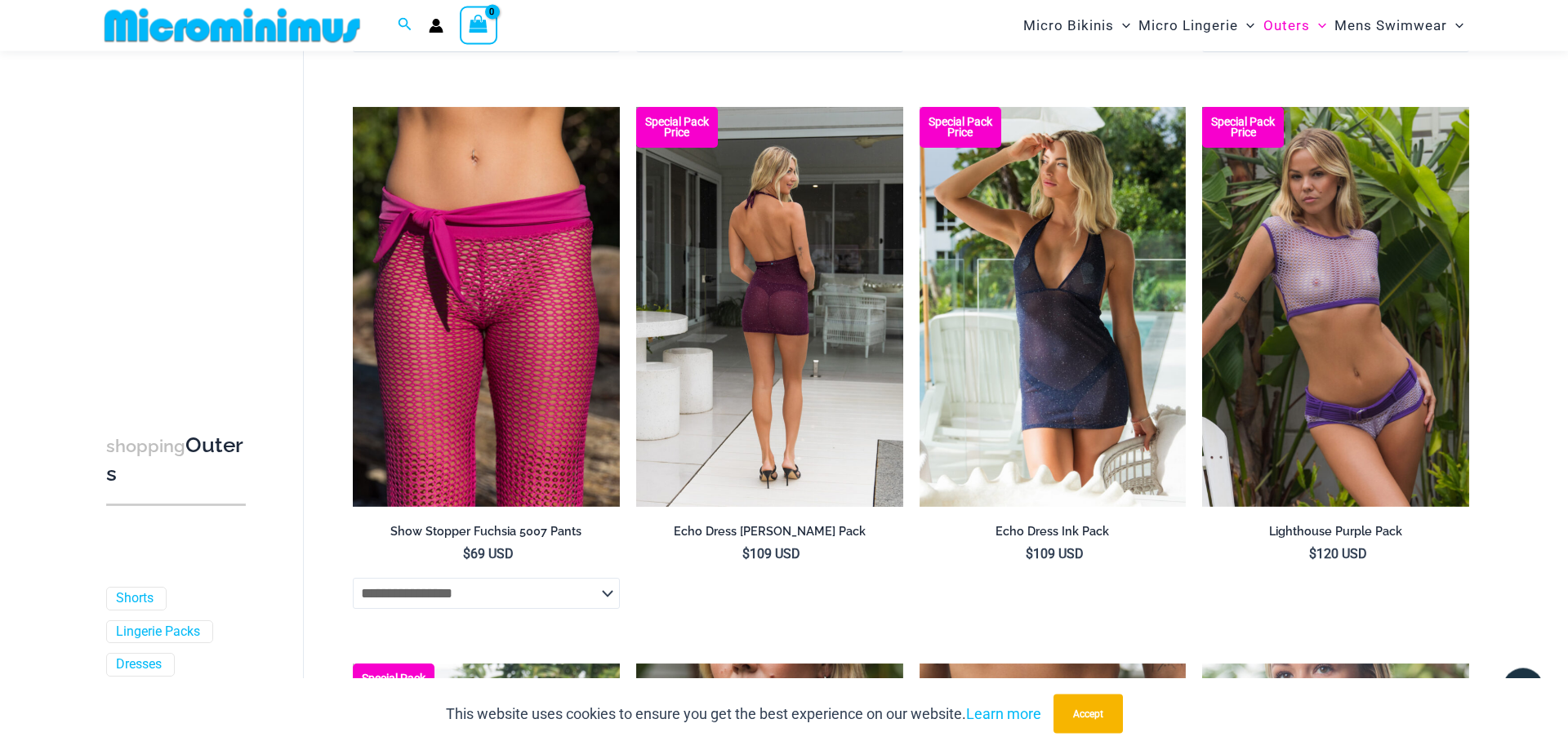
click at [830, 366] on img at bounding box center [769, 308] width 267 height 400
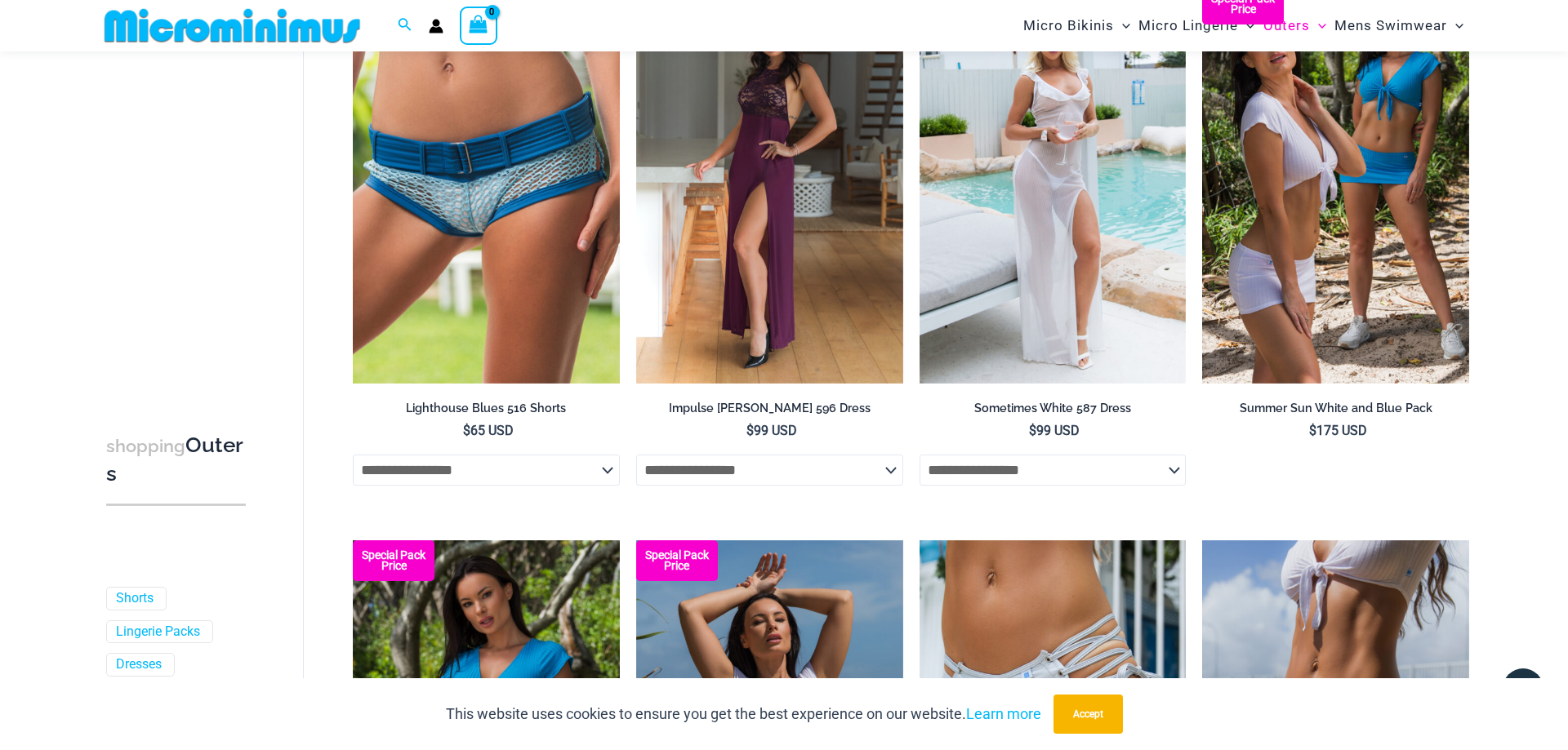
scroll to position [2233, 0]
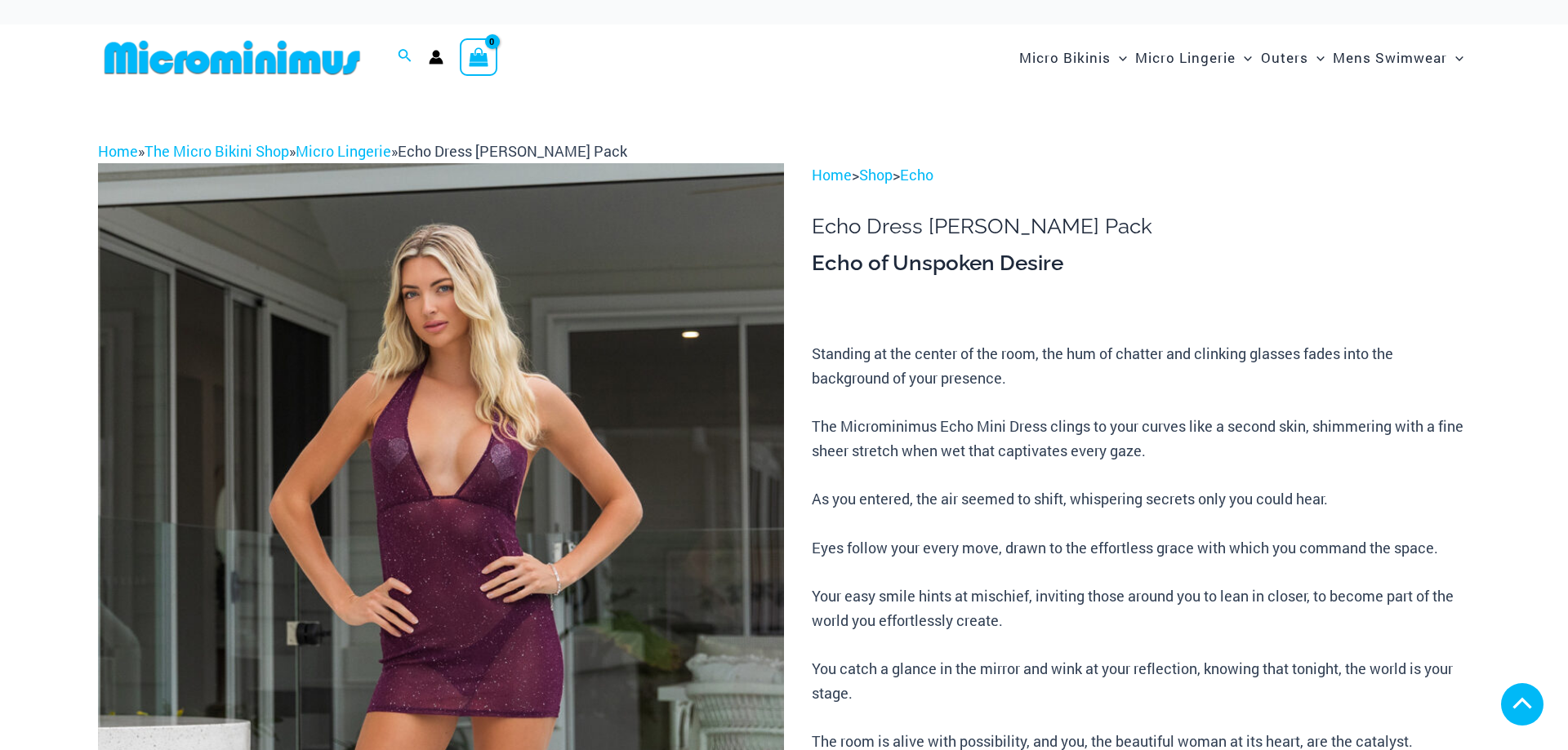
scroll to position [1332, 0]
